Goal: Task Accomplishment & Management: Manage account settings

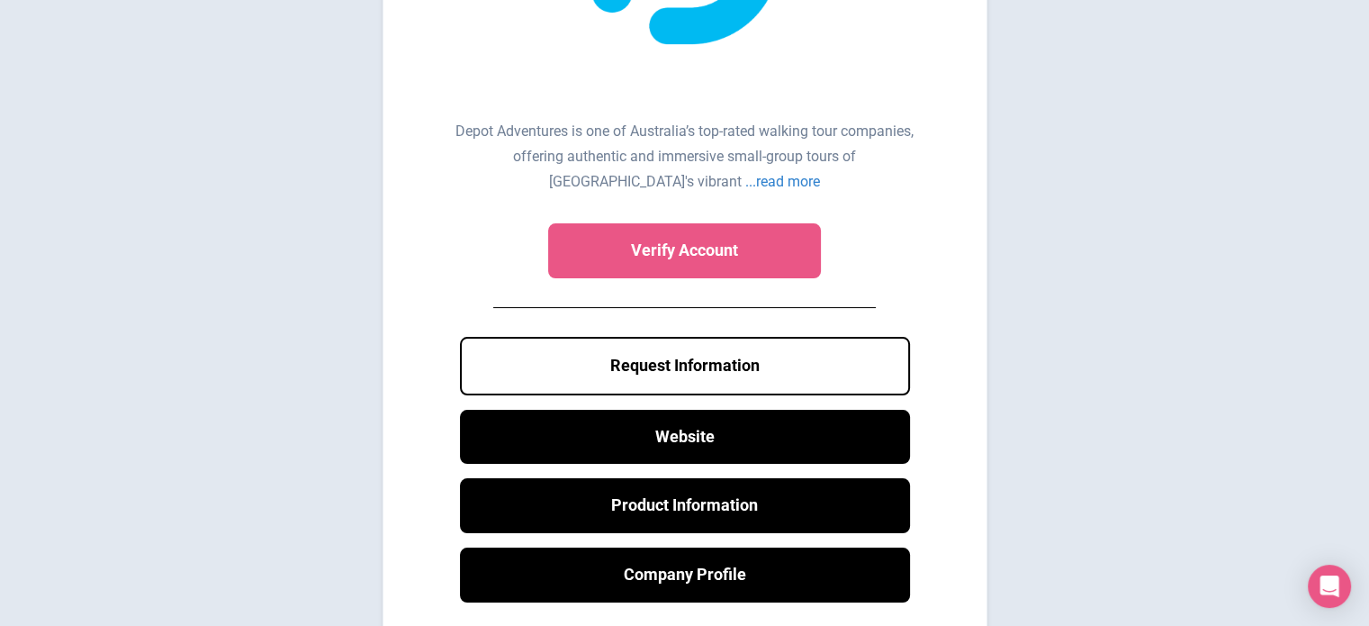
scroll to position [288, 0]
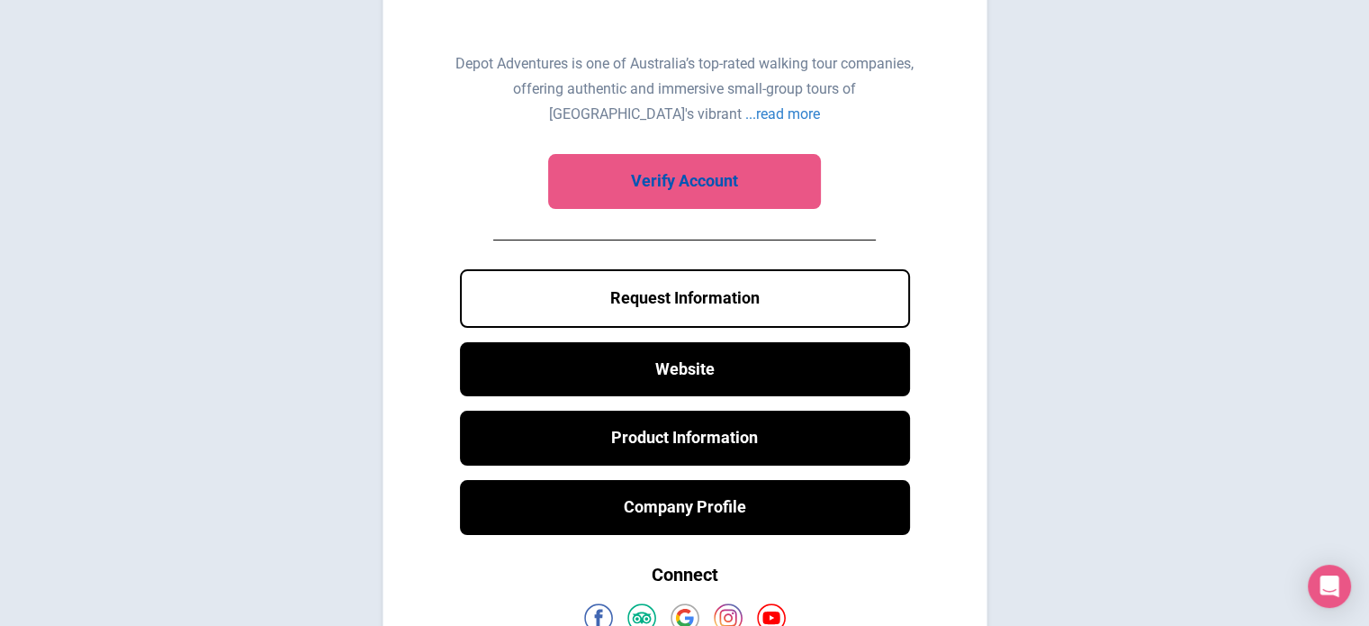
click at [684, 172] on link "Verify Account" at bounding box center [684, 181] width 273 height 55
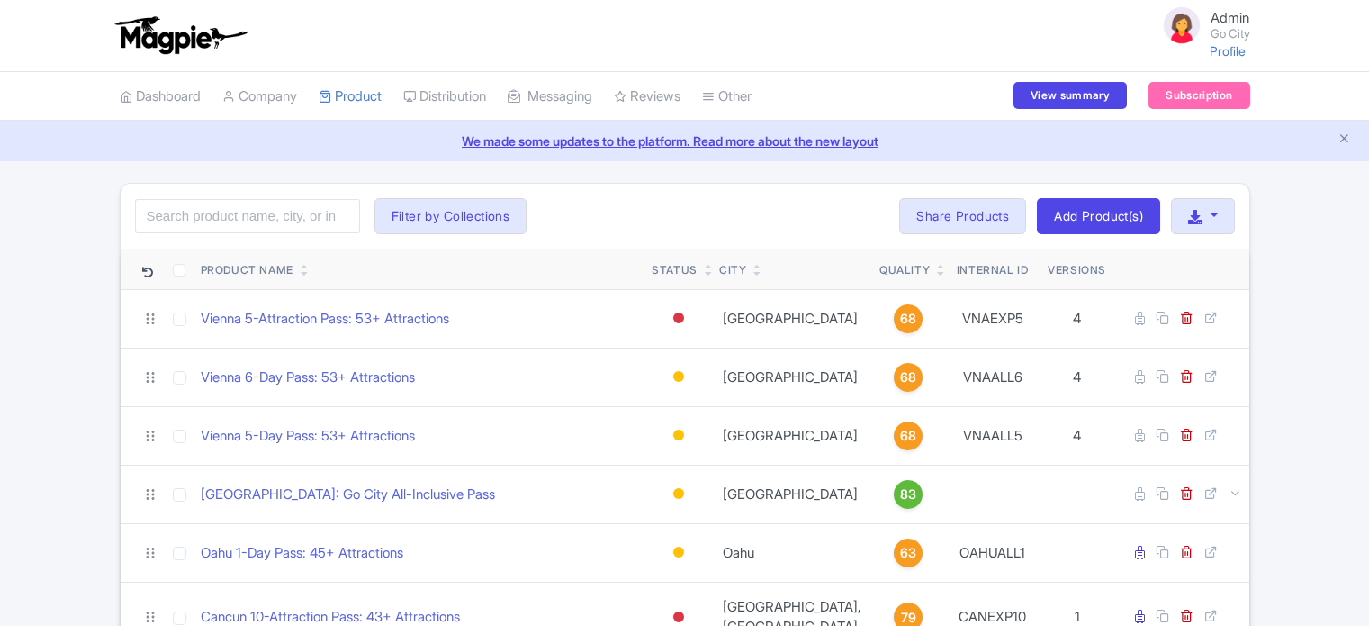
scroll to position [396, 0]
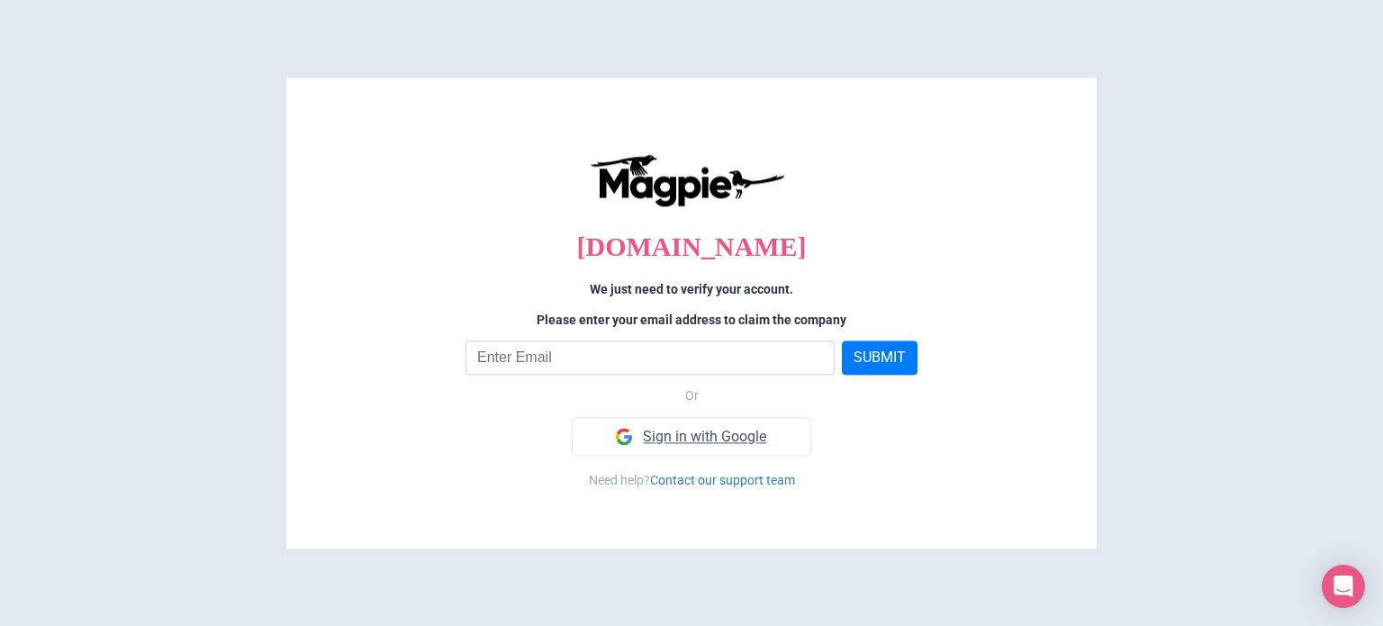
click at [685, 441] on link "Sign in with Google" at bounding box center [691, 437] width 239 height 40
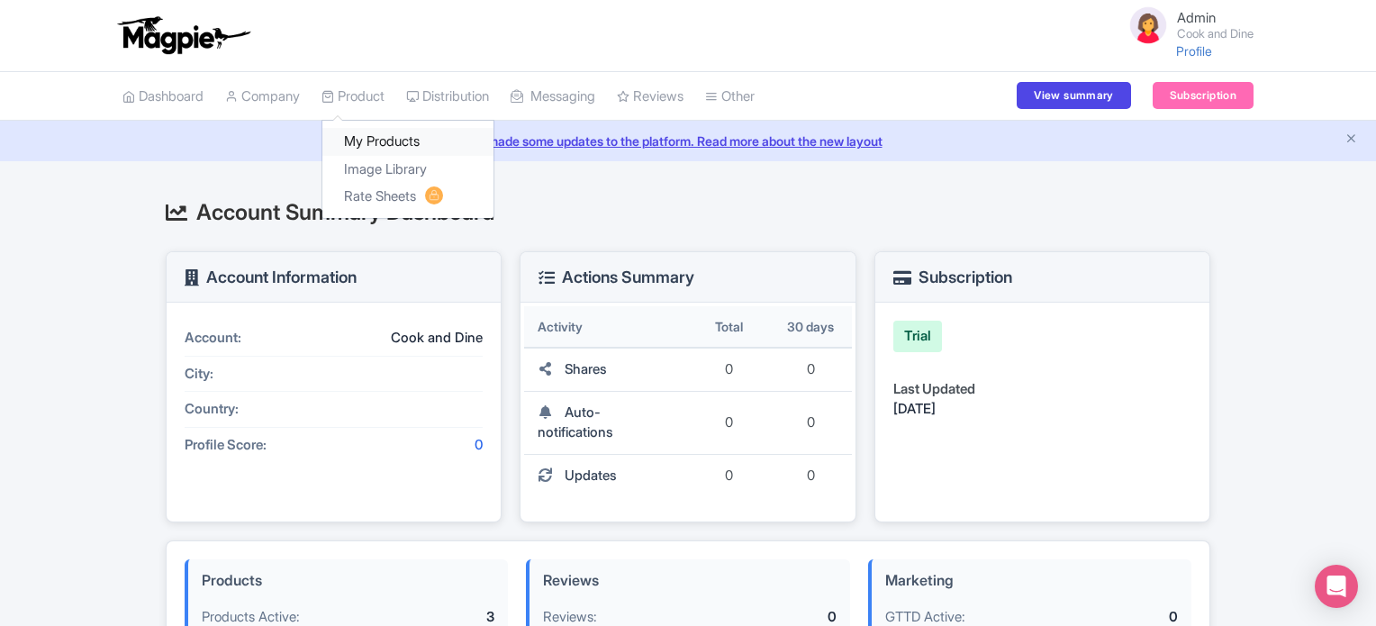
click at [367, 133] on link "My Products" at bounding box center [407, 142] width 171 height 28
click at [370, 140] on link "My Products" at bounding box center [407, 142] width 171 height 28
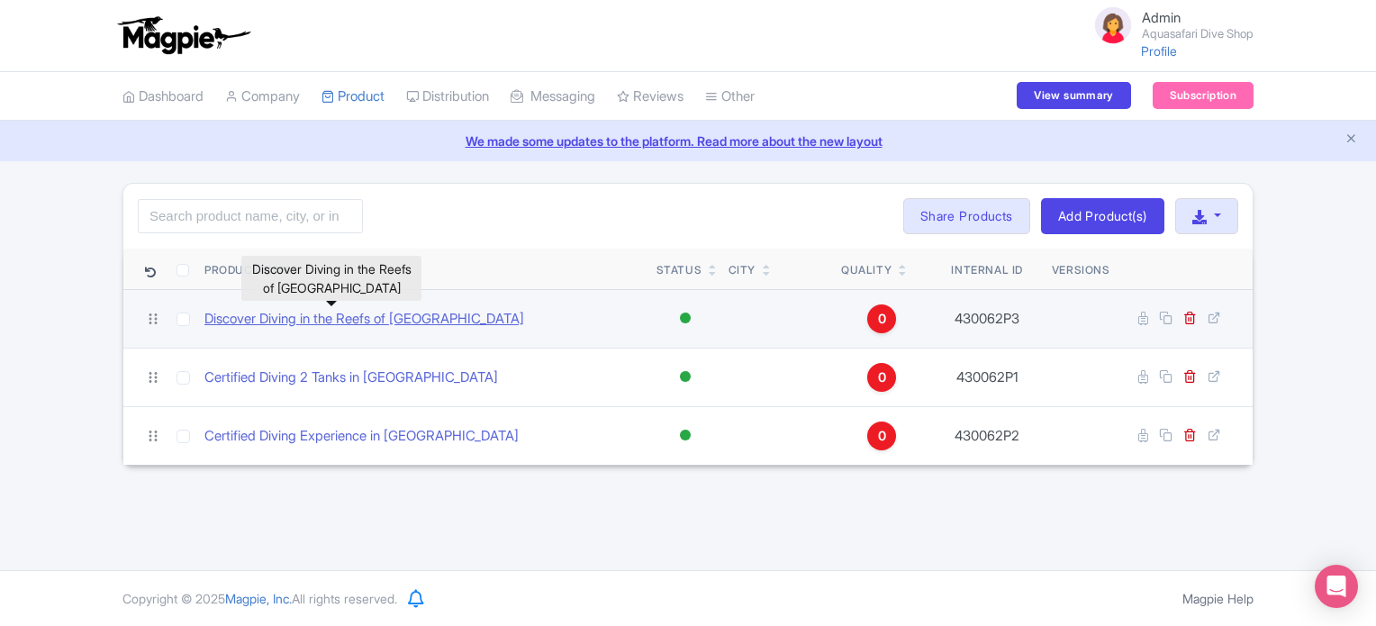
click at [278, 317] on link "Discover Diving in the Reefs of Cozumel" at bounding box center [364, 319] width 320 height 21
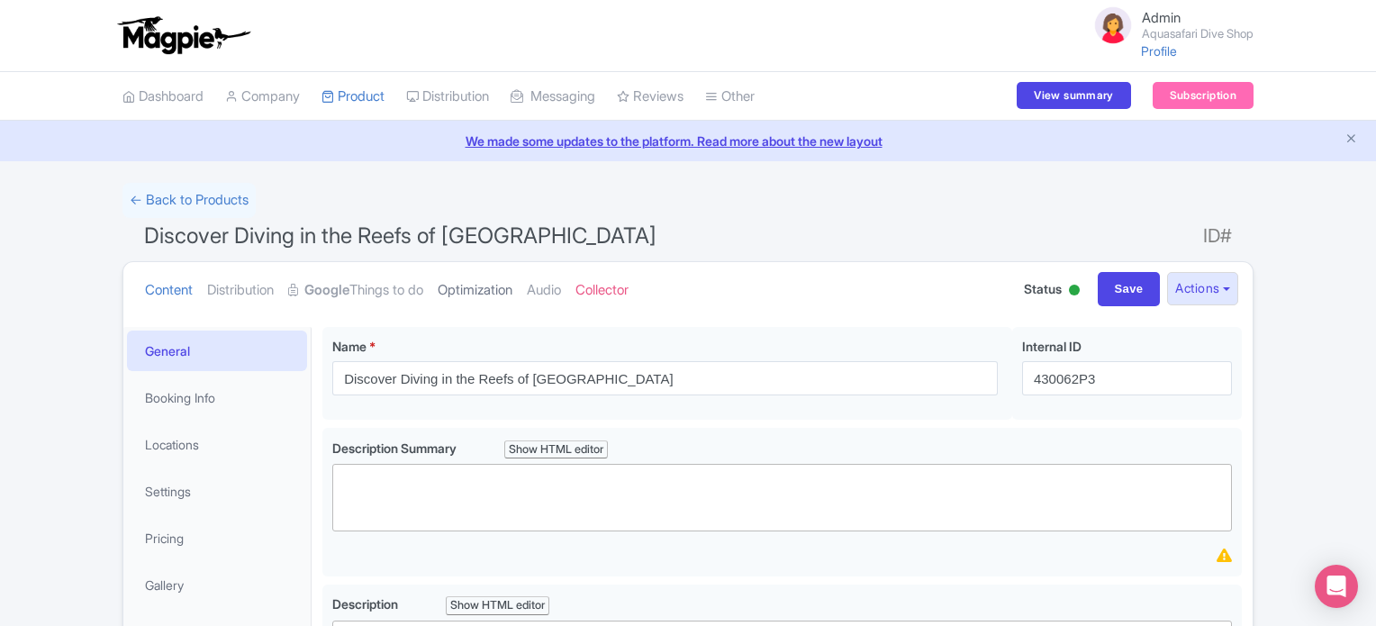
click at [492, 293] on link "Optimization" at bounding box center [475, 290] width 75 height 57
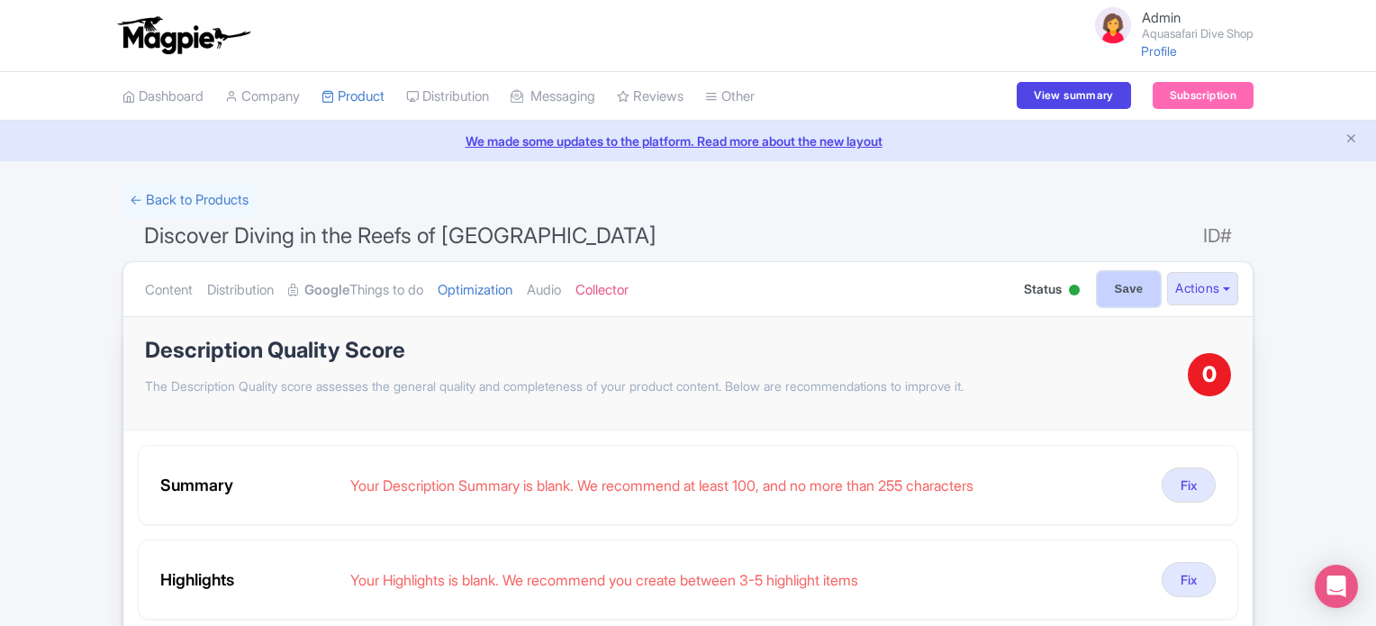
click at [1141, 287] on input "Save" at bounding box center [1128, 289] width 63 height 34
type input "Saving..."
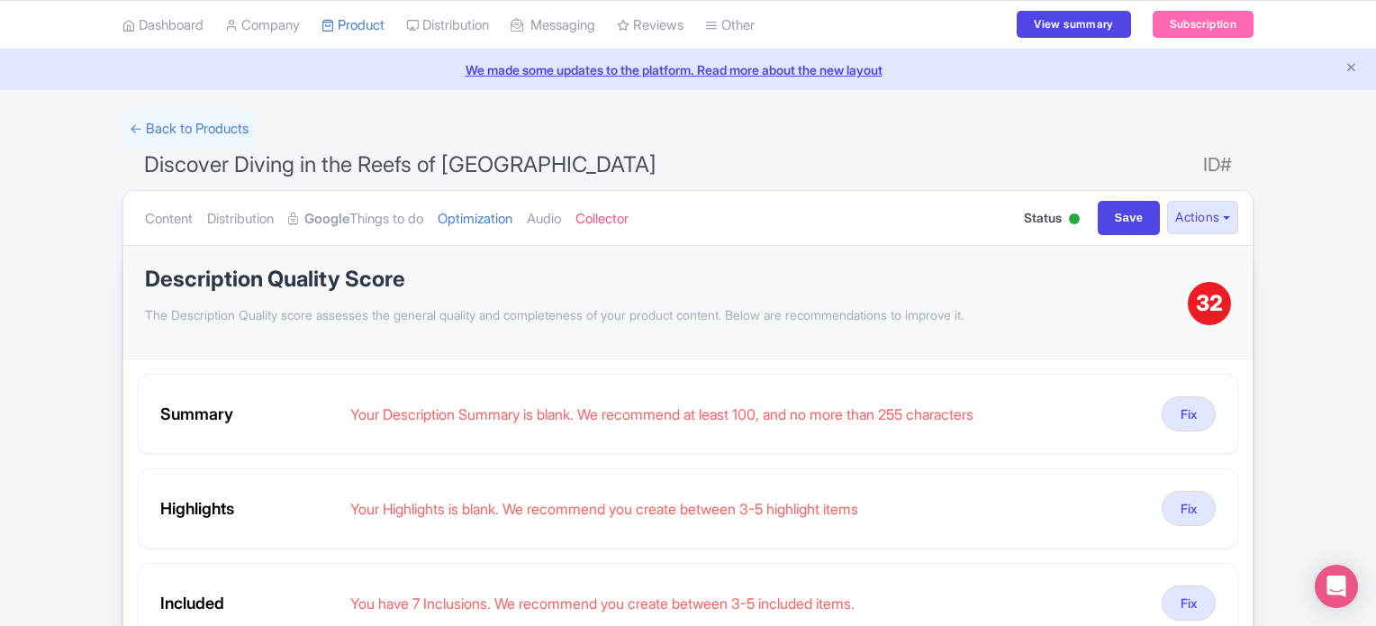
scroll to position [43, 0]
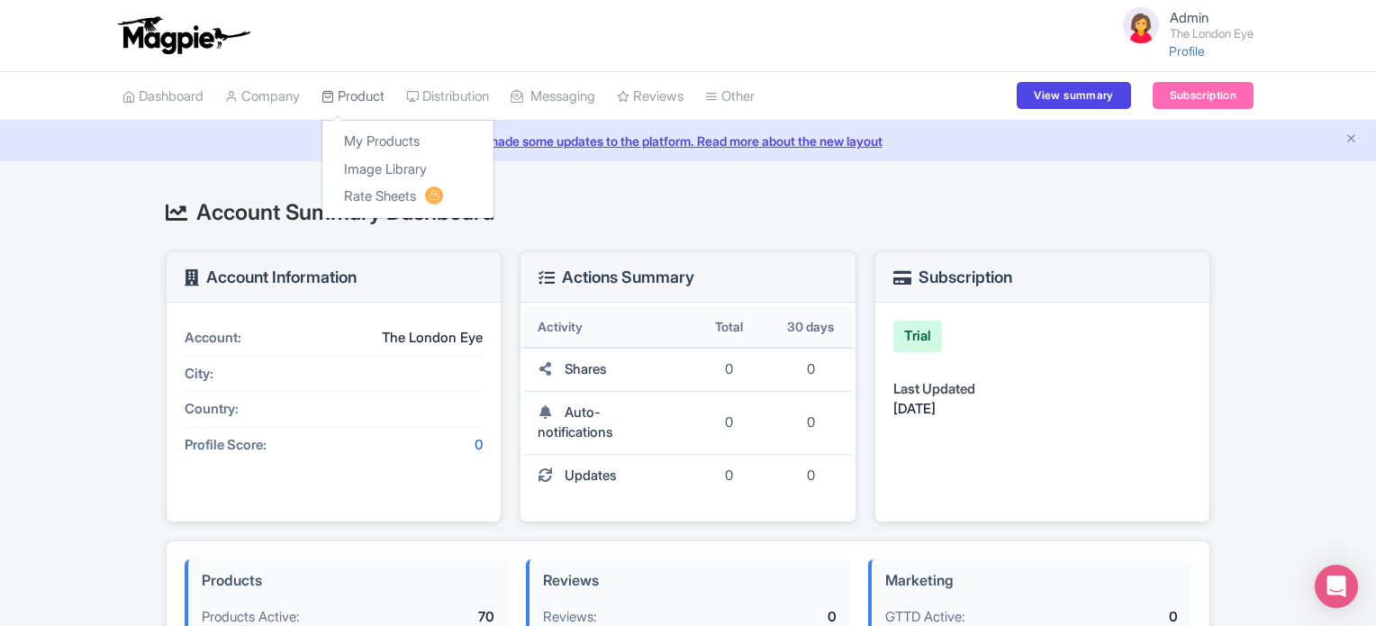
click at [372, 93] on link "Product" at bounding box center [352, 97] width 63 height 50
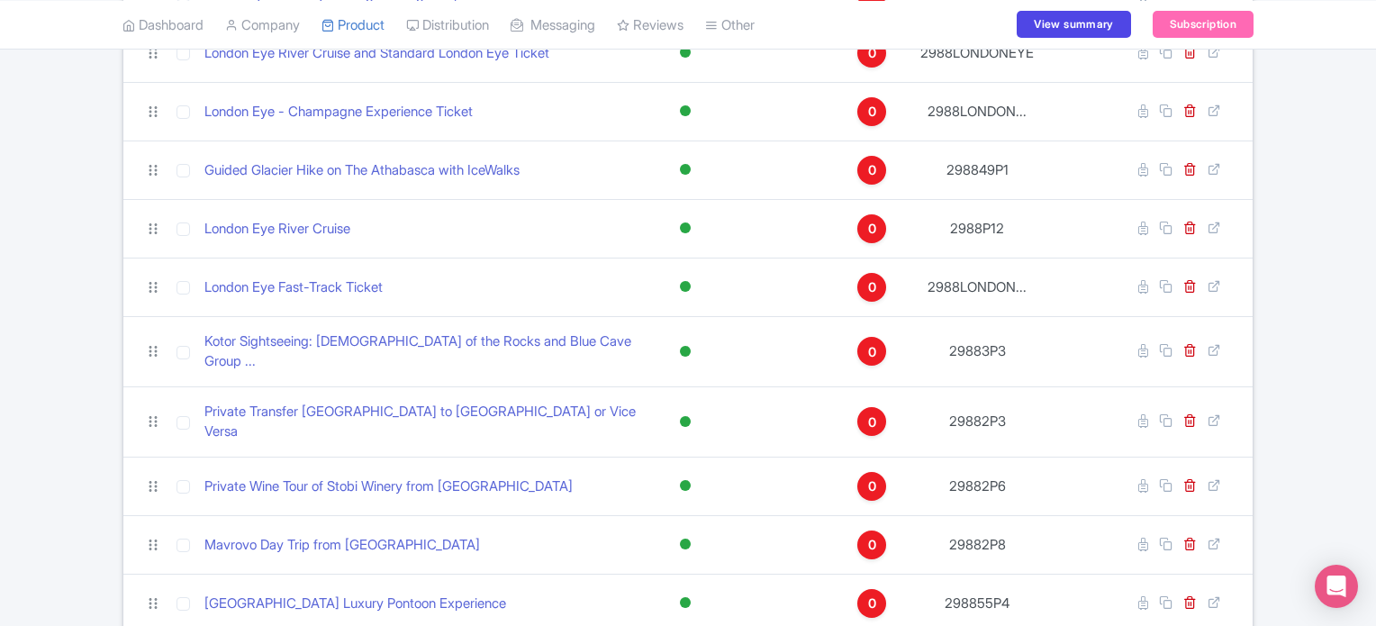
scroll to position [1643, 0]
